Goal: Navigation & Orientation: Find specific page/section

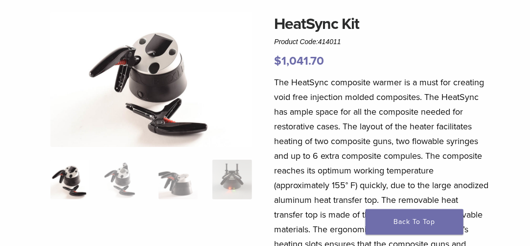
scroll to position [98, 0]
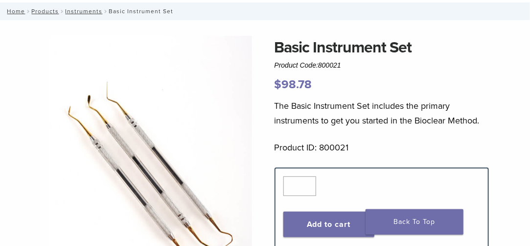
scroll to position [49, 0]
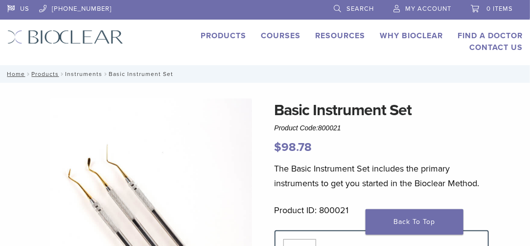
click at [82, 75] on link "Instruments" at bounding box center [83, 74] width 37 height 7
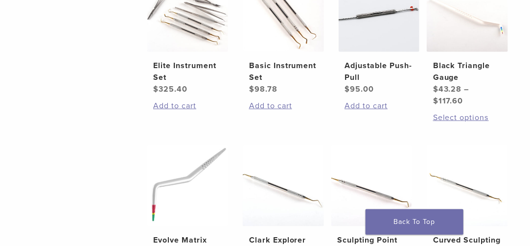
scroll to position [196, 0]
